Goal: Transaction & Acquisition: Obtain resource

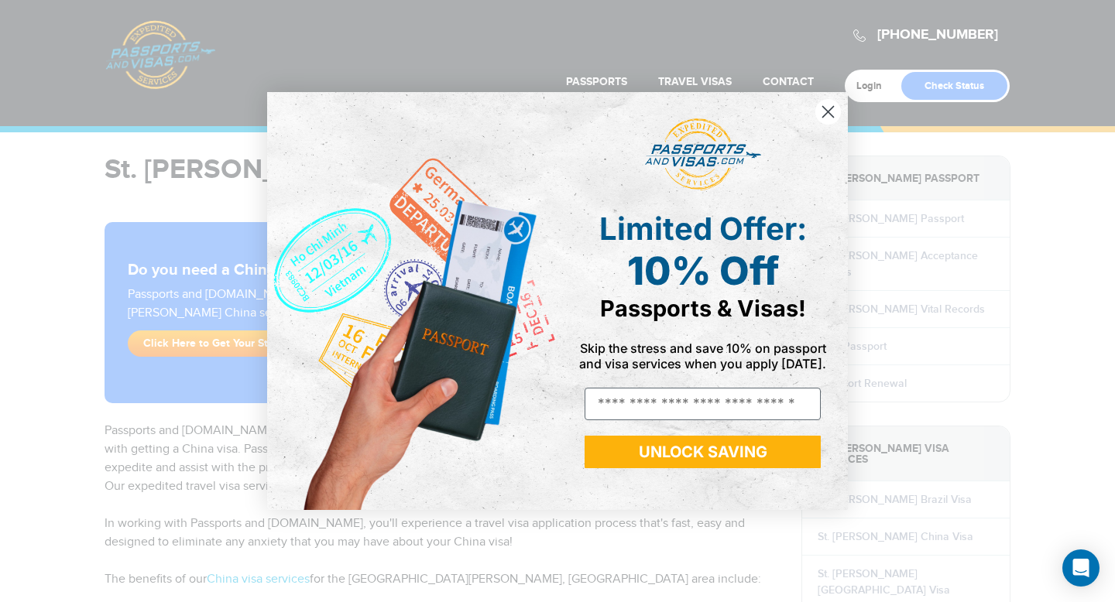
click at [826, 106] on circle "Close dialog" at bounding box center [828, 112] width 26 height 26
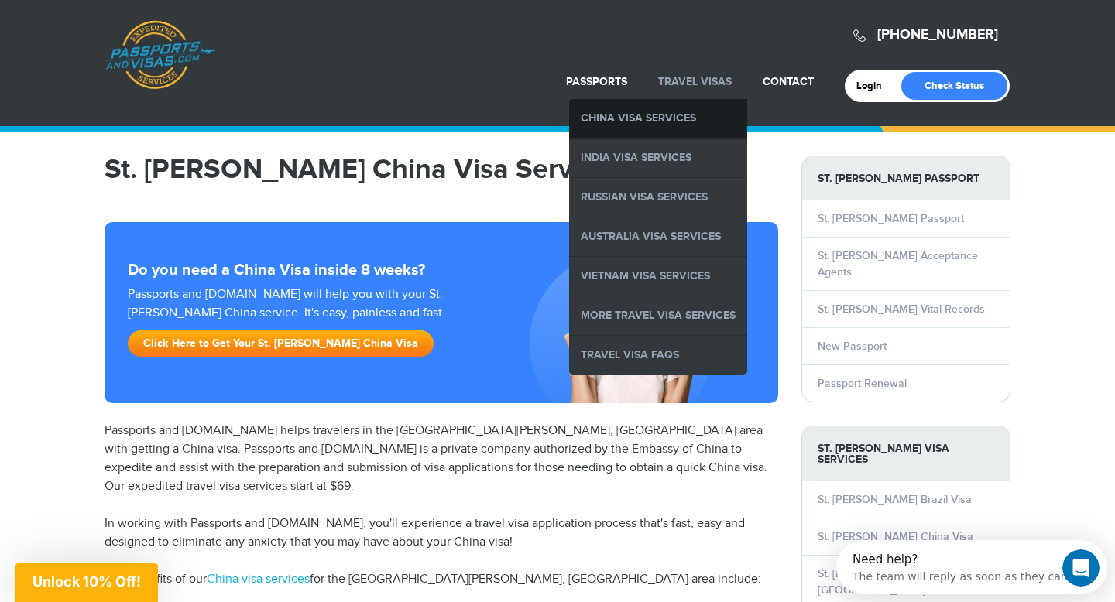
click at [681, 109] on link "China Visa Services" at bounding box center [658, 118] width 178 height 39
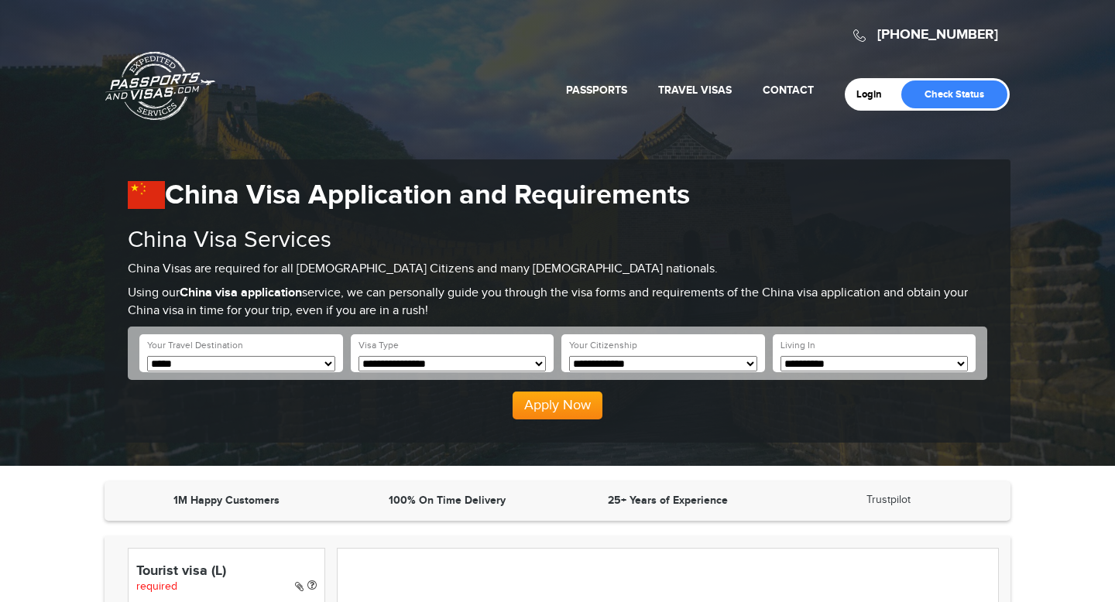
drag, startPoint x: 0, startPoint y: 0, endPoint x: 578, endPoint y: 143, distance: 595.2
click at [680, 109] on link "About" at bounding box center [753, 127] width 151 height 39
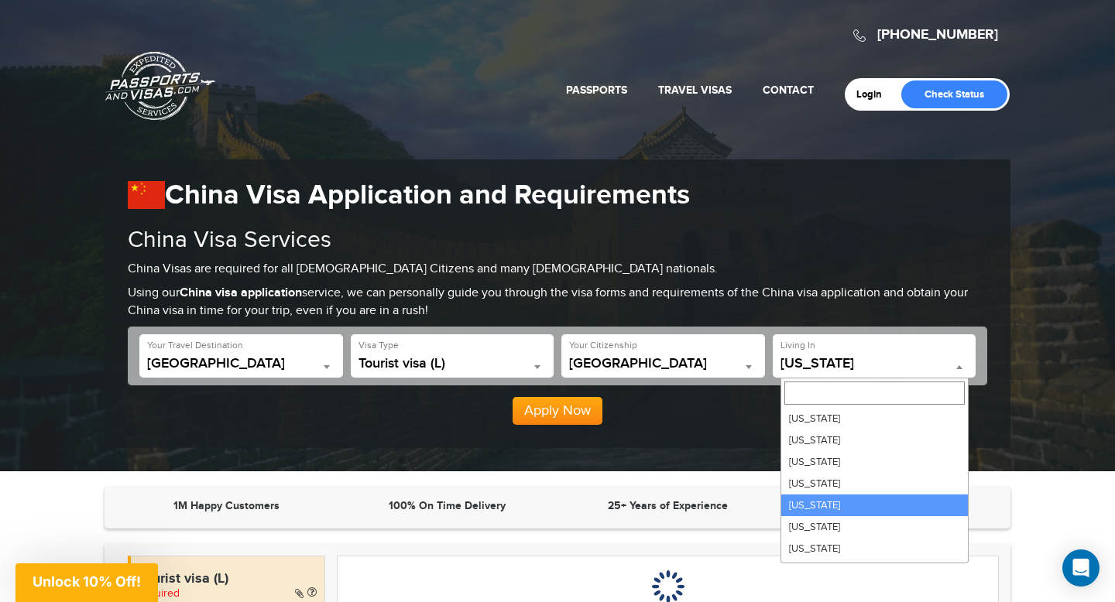
click at [820, 368] on span "[US_STATE]" at bounding box center [875, 363] width 188 height 15
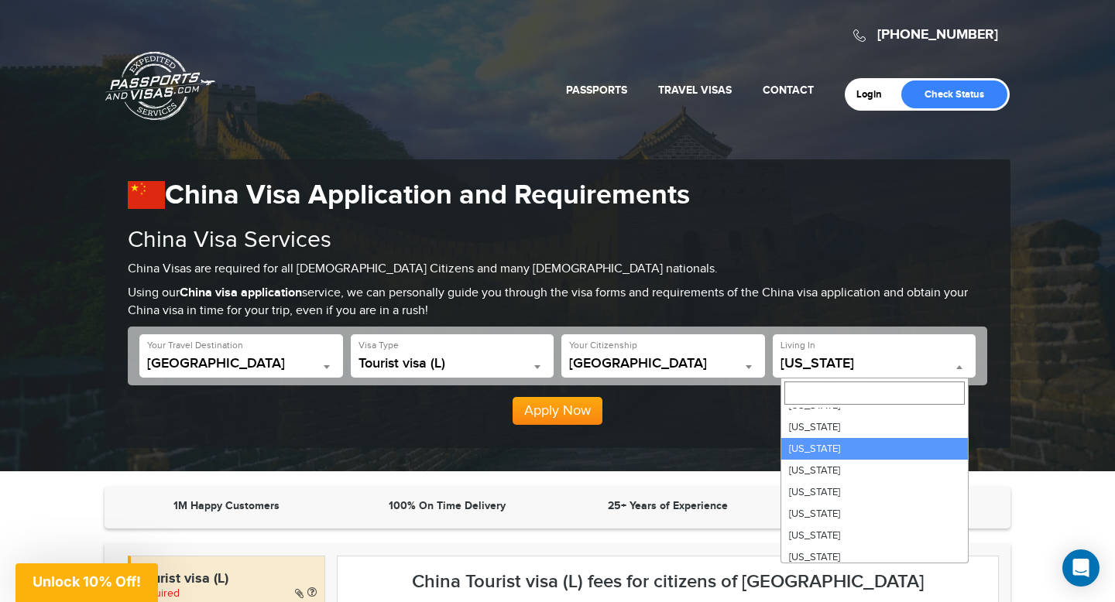
scroll to position [471, 0]
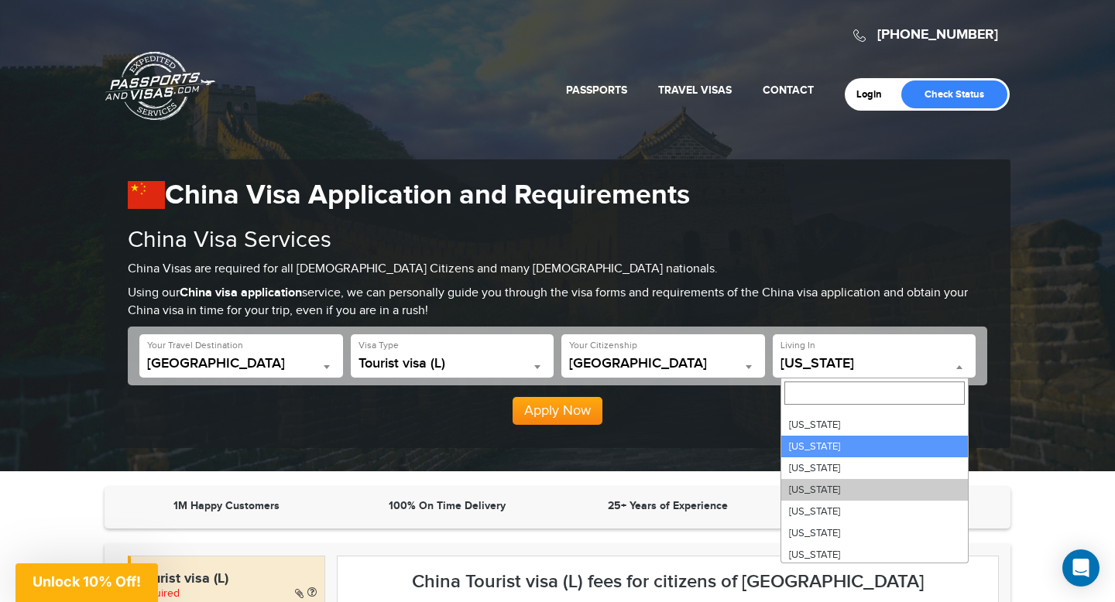
select select "**"
